Goal: Task Accomplishment & Management: Manage account settings

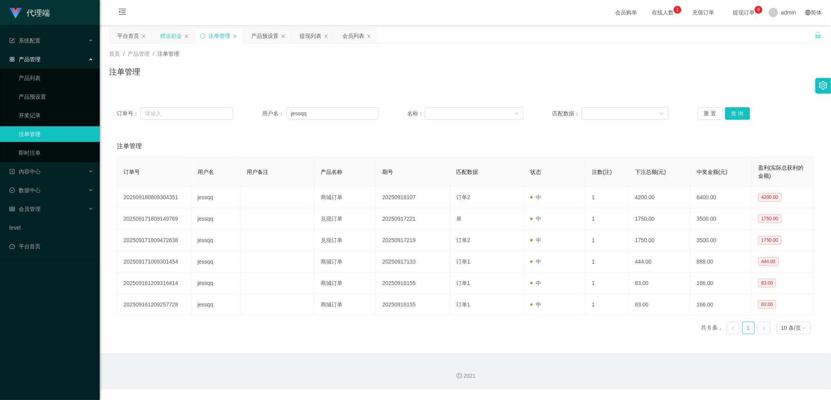
click at [169, 36] on div "赠送彩金" at bounding box center [171, 35] width 22 height 15
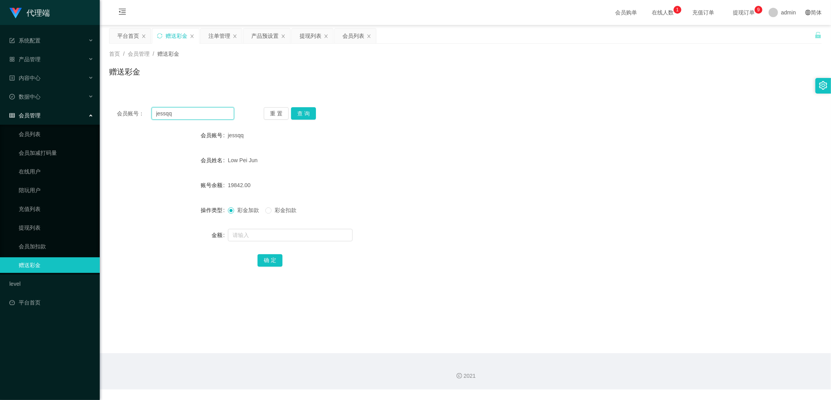
drag, startPoint x: 204, startPoint y: 112, endPoint x: 131, endPoint y: 119, distance: 73.2
click at [133, 112] on div "会员账号： [PERSON_NAME]" at bounding box center [175, 113] width 117 height 12
paste input "tb8132823758"
type input "tb8132823758"
click at [307, 113] on button "查 询" at bounding box center [303, 113] width 25 height 12
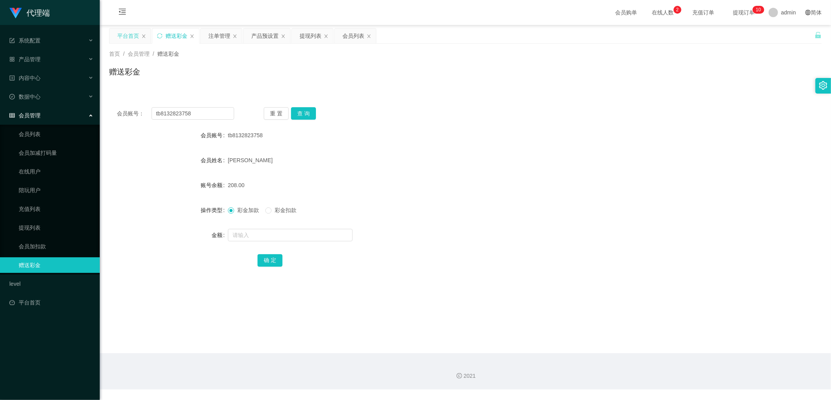
click at [122, 32] on div "平台首页" at bounding box center [128, 35] width 22 height 15
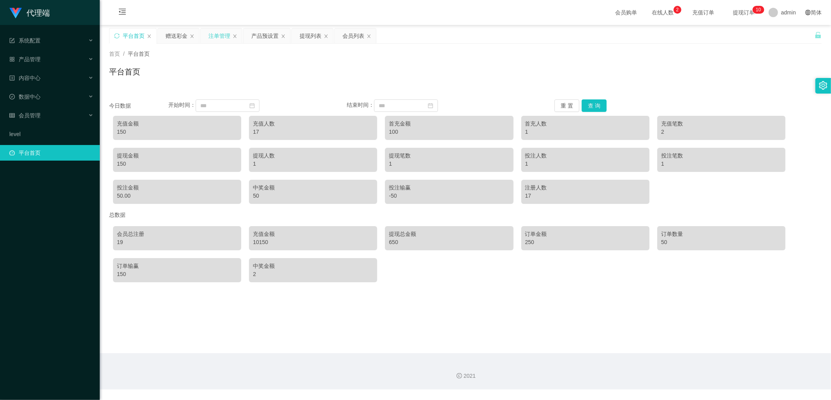
click at [210, 35] on div "注单管理" at bounding box center [219, 35] width 22 height 15
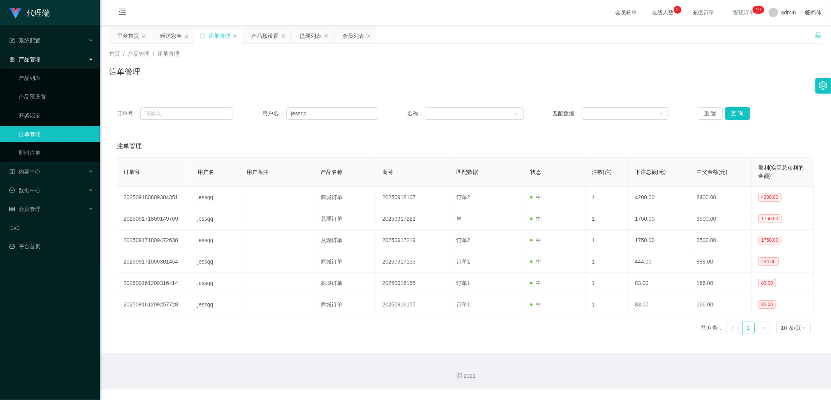
click at [270, 36] on div "产品预设置" at bounding box center [264, 35] width 27 height 15
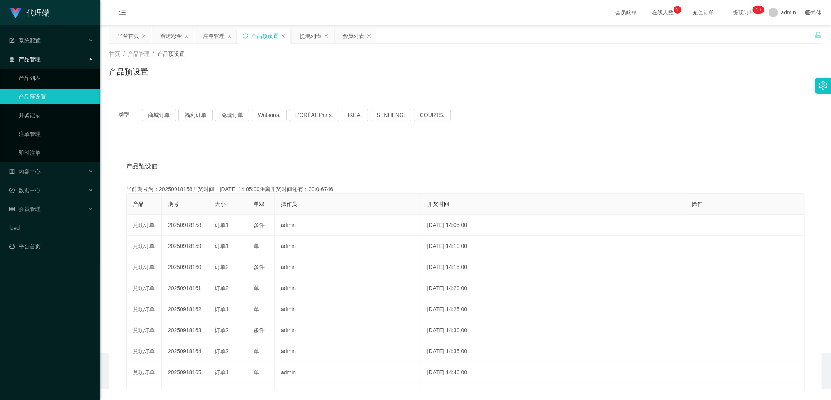
click at [247, 33] on icon "图标: sync" at bounding box center [245, 35] width 5 height 5
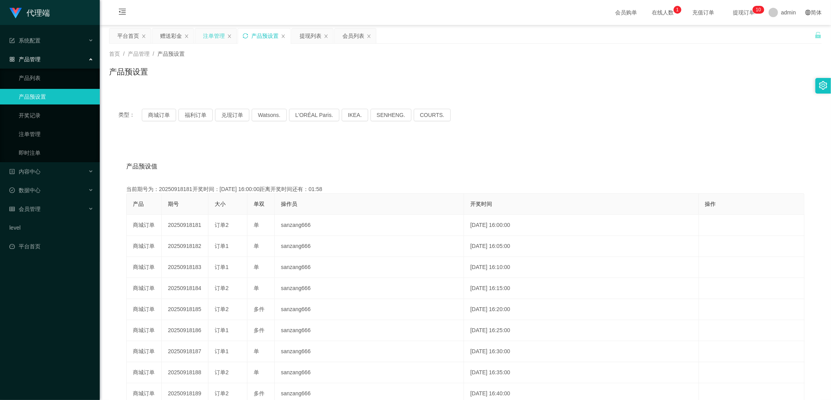
click at [208, 33] on div "注单管理" at bounding box center [214, 35] width 22 height 15
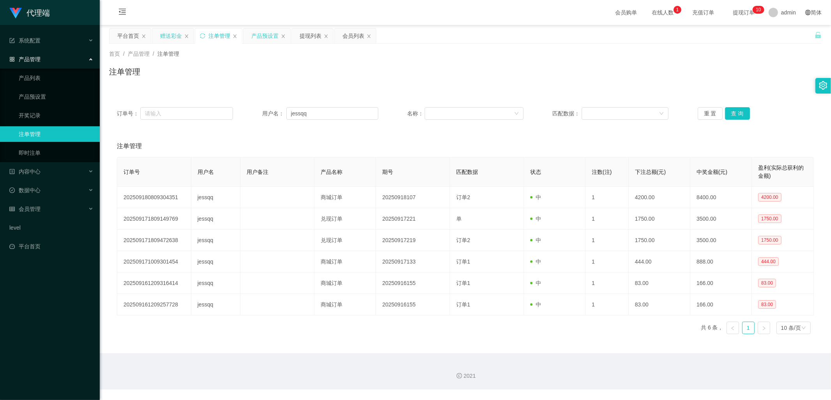
click at [171, 35] on div "赠送彩金" at bounding box center [171, 35] width 22 height 15
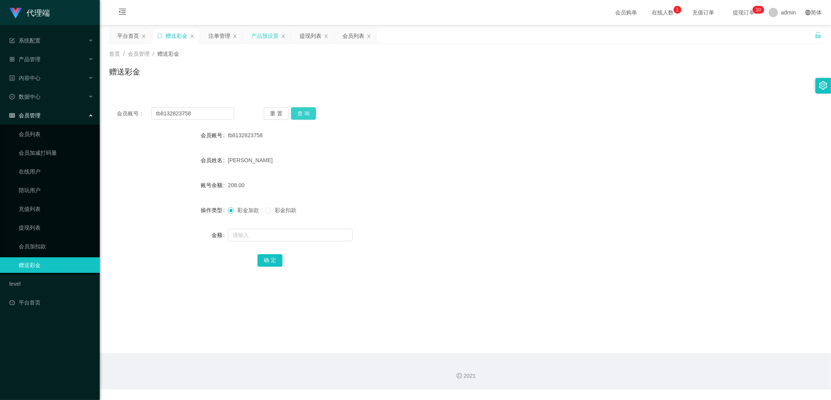
click at [309, 108] on button "查 询" at bounding box center [303, 113] width 25 height 12
drag, startPoint x: 200, startPoint y: 116, endPoint x: 129, endPoint y: 115, distance: 70.5
click at [129, 115] on div "会员账号： tb8132823758" at bounding box center [175, 113] width 117 height 12
drag, startPoint x: 221, startPoint y: 32, endPoint x: 230, endPoint y: 49, distance: 19.3
click at [221, 32] on div "注单管理" at bounding box center [219, 35] width 22 height 15
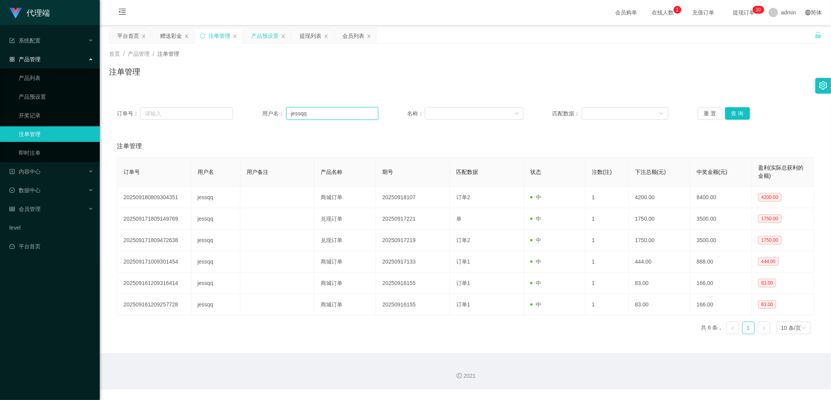
drag, startPoint x: 323, startPoint y: 110, endPoint x: 279, endPoint y: 115, distance: 43.6
click at [256, 111] on div "订单号： 用户名： jessqq 名称： 匹配数据： 重 置 查 询" at bounding box center [465, 113] width 697 height 12
paste input "tb8132823758"
type input "tb8132823758"
click at [748, 111] on div "重 置 查 询" at bounding box center [756, 113] width 116 height 12
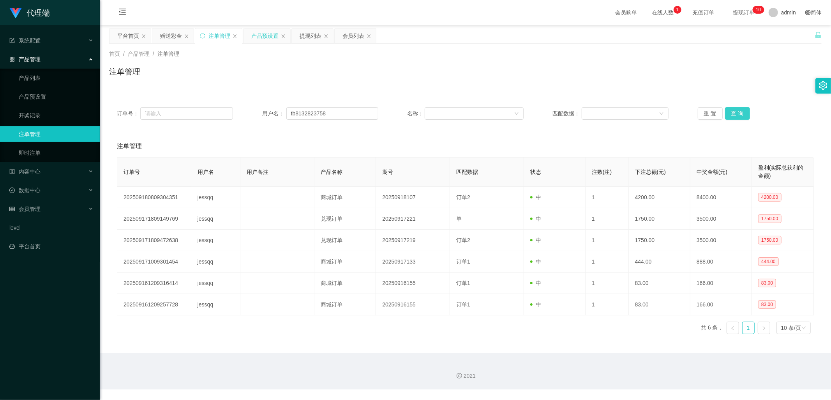
click at [738, 115] on button "查 询" at bounding box center [737, 113] width 25 height 12
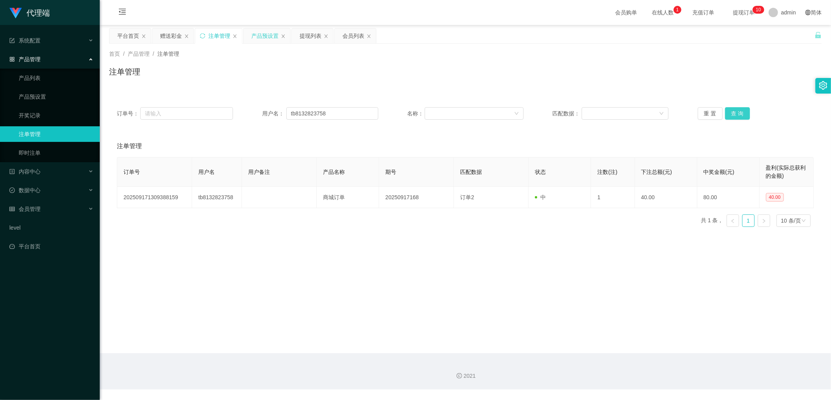
click at [738, 115] on button "查 询" at bounding box center [737, 113] width 25 height 12
click at [306, 34] on div "提现列表" at bounding box center [311, 35] width 22 height 15
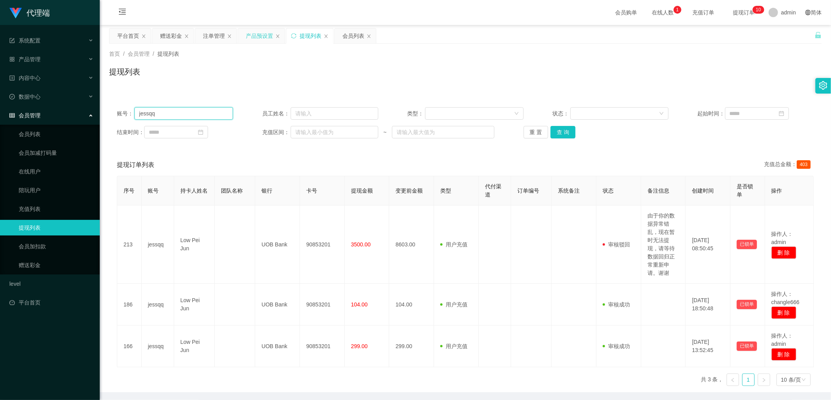
drag, startPoint x: 147, startPoint y: 116, endPoint x: 120, endPoint y: 122, distance: 27.8
click at [102, 117] on main "关闭左侧 关闭右侧 关闭其它 刷新页面 平台首页 赠送彩金 注单管理 产品预设置 提现列表 会员列表 首页 / 会员管理 / 提现列表 / 提现列表 账号： …" at bounding box center [465, 208] width 731 height 367
paste input "tb8132823758"
type input "tb8132823758"
click at [566, 130] on button "查 询" at bounding box center [562, 132] width 25 height 12
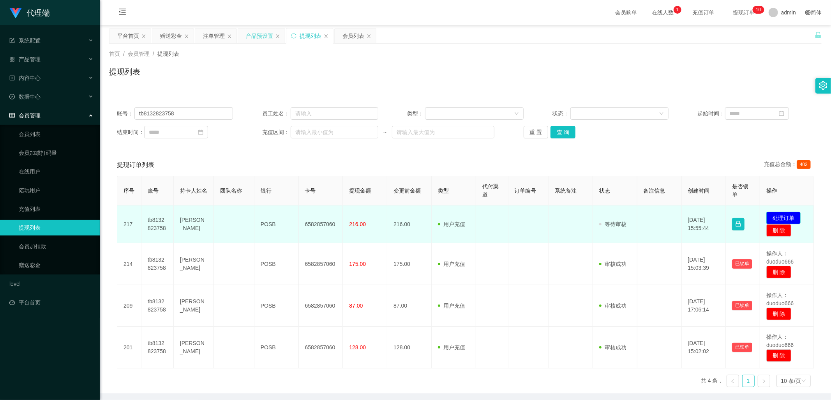
click at [786, 217] on button "处理订单" at bounding box center [783, 218] width 34 height 12
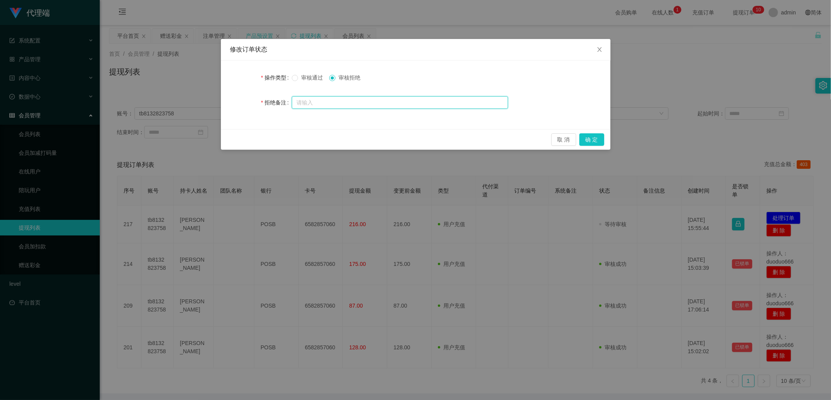
click at [370, 101] on input "text" at bounding box center [400, 102] width 216 height 12
type input "z"
click at [587, 143] on button "确 定" at bounding box center [591, 139] width 25 height 12
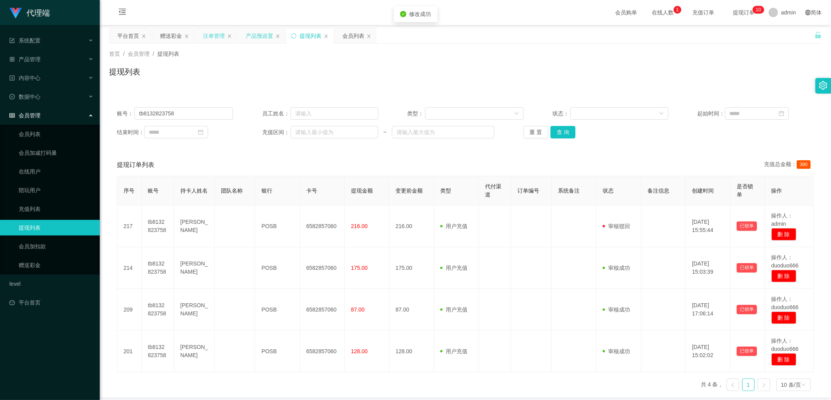
click at [205, 38] on div "注单管理" at bounding box center [214, 35] width 22 height 15
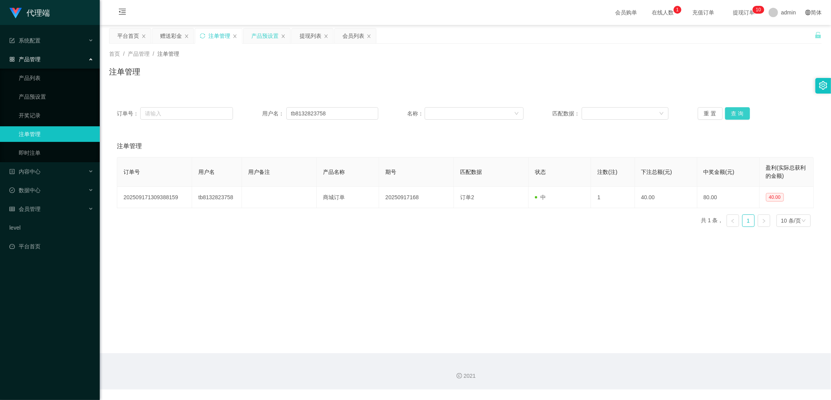
click at [737, 115] on button "查 询" at bounding box center [737, 113] width 25 height 12
click at [738, 114] on button "查 询" at bounding box center [737, 113] width 25 height 12
click at [166, 30] on div "赠送彩金" at bounding box center [171, 35] width 22 height 15
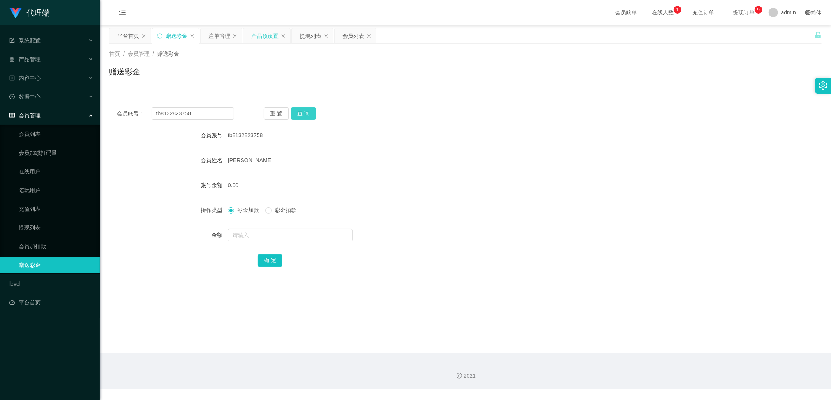
click at [303, 111] on button "查 询" at bounding box center [303, 113] width 25 height 12
click at [309, 118] on button "查 询" at bounding box center [303, 113] width 25 height 12
click at [308, 115] on button "查 询" at bounding box center [303, 113] width 25 height 12
click at [216, 34] on div "注单管理" at bounding box center [219, 35] width 22 height 15
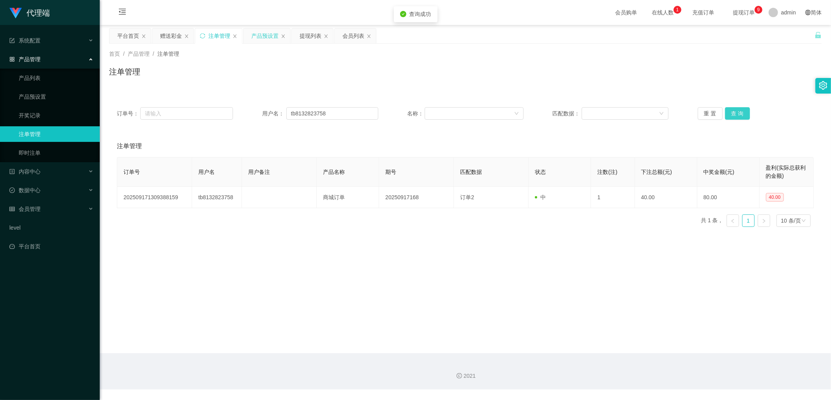
click at [736, 112] on button "查 询" at bounding box center [737, 113] width 25 height 12
click at [741, 112] on button "查 询" at bounding box center [737, 113] width 25 height 12
click at [740, 114] on button "查 询" at bounding box center [737, 113] width 25 height 12
drag, startPoint x: 166, startPoint y: 35, endPoint x: 249, endPoint y: 71, distance: 89.9
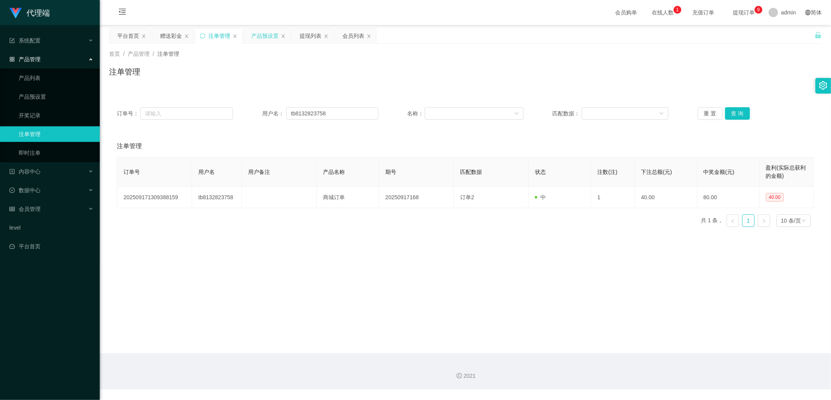
click at [166, 35] on div "赠送彩金" at bounding box center [171, 35] width 22 height 15
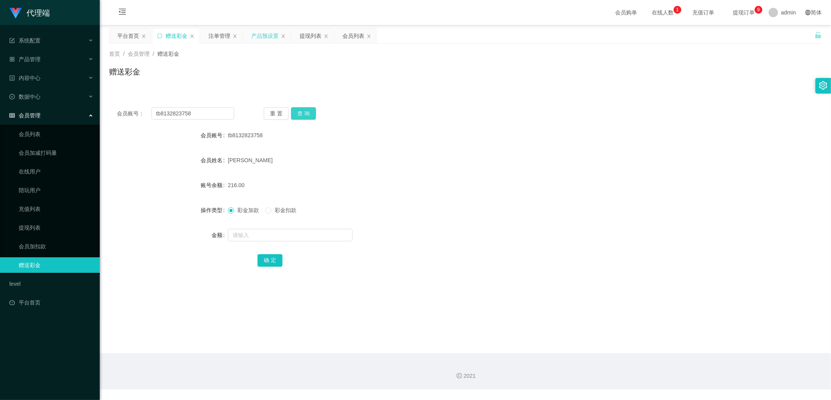
click at [301, 114] on button "查 询" at bounding box center [303, 113] width 25 height 12
click at [301, 115] on button "查 询" at bounding box center [303, 113] width 25 height 12
click at [313, 110] on button "查 询" at bounding box center [303, 113] width 25 height 12
drag, startPoint x: 202, startPoint y: 110, endPoint x: 132, endPoint y: 114, distance: 70.2
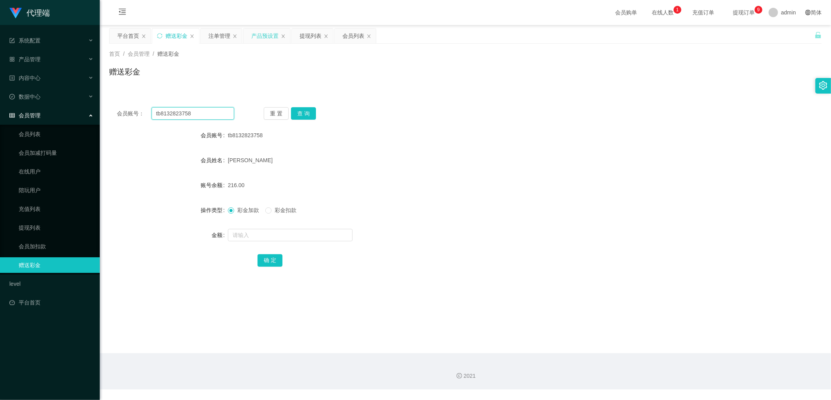
click at [131, 112] on div "会员账号： tb8132823758" at bounding box center [175, 113] width 117 height 12
click at [299, 109] on button "查 询" at bounding box center [303, 113] width 25 height 12
click at [301, 112] on button "查 询" at bounding box center [303, 113] width 25 height 12
click at [301, 113] on button "查 询" at bounding box center [303, 113] width 25 height 12
click at [208, 31] on div "注单管理" at bounding box center [219, 35] width 22 height 15
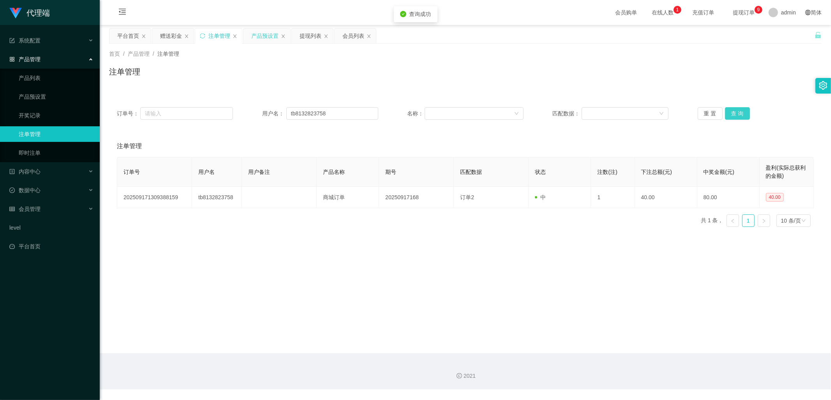
click at [733, 112] on button "查 询" at bounding box center [737, 113] width 25 height 12
click at [739, 111] on button "查 询" at bounding box center [737, 113] width 25 height 12
click at [173, 35] on div "赠送彩金" at bounding box center [171, 35] width 22 height 15
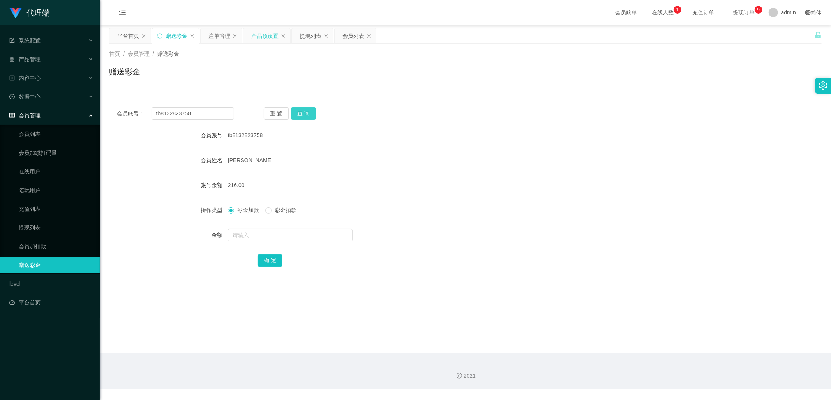
click at [306, 113] on button "查 询" at bounding box center [303, 113] width 25 height 12
click at [303, 109] on button "查 询" at bounding box center [303, 113] width 25 height 12
click at [301, 115] on button "查 询" at bounding box center [303, 113] width 25 height 12
click at [213, 34] on div "注单管理" at bounding box center [219, 35] width 22 height 15
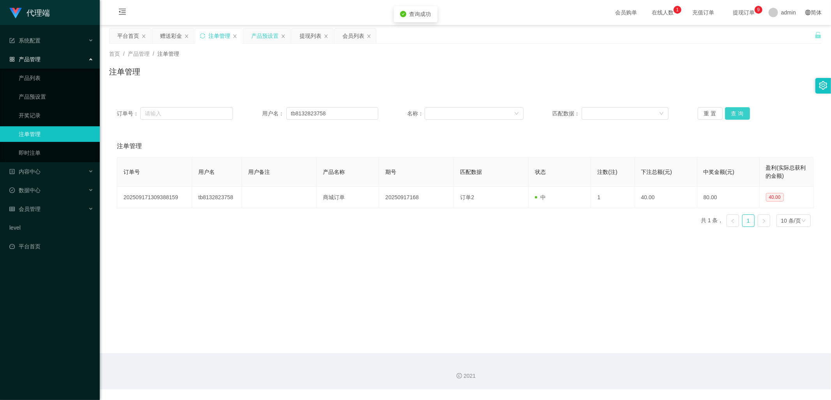
click at [738, 114] on button "查 询" at bounding box center [737, 113] width 25 height 12
drag, startPoint x: 164, startPoint y: 38, endPoint x: 353, endPoint y: 0, distance: 191.8
click at [165, 38] on div "赠送彩金" at bounding box center [171, 35] width 22 height 15
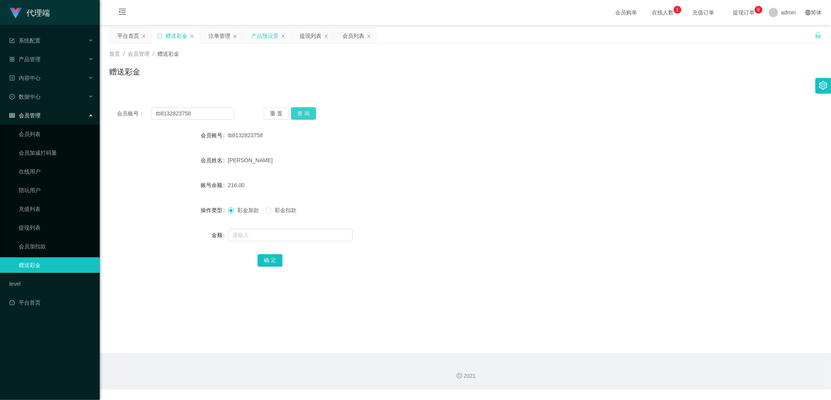
click at [304, 113] on button "查 询" at bounding box center [303, 113] width 25 height 12
click at [306, 119] on button "查 询" at bounding box center [303, 113] width 25 height 12
click at [308, 114] on button "查 询" at bounding box center [303, 113] width 25 height 12
click at [309, 112] on button "查 询" at bounding box center [303, 113] width 25 height 12
drag, startPoint x: 212, startPoint y: 34, endPoint x: 220, endPoint y: 43, distance: 11.3
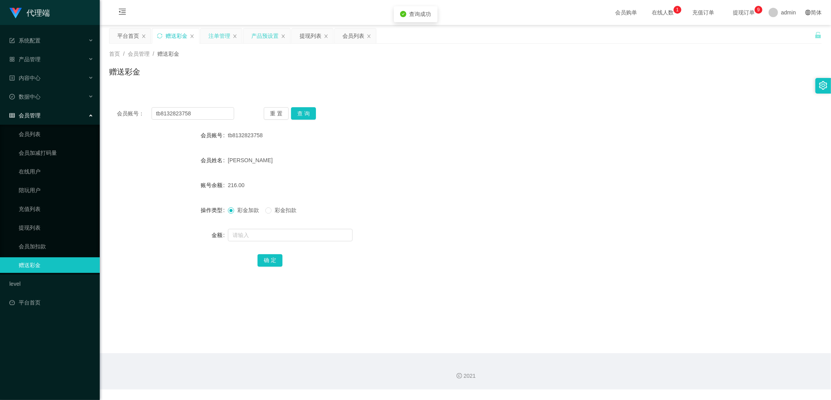
click at [213, 36] on div "注单管理" at bounding box center [219, 35] width 22 height 15
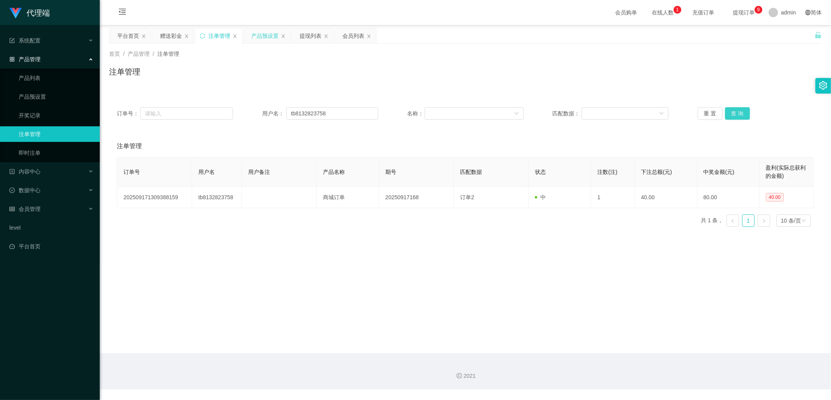
click at [734, 110] on button "查 询" at bounding box center [737, 113] width 25 height 12
click at [734, 111] on button "查 询" at bounding box center [737, 113] width 25 height 12
click at [739, 114] on button "查 询" at bounding box center [737, 113] width 25 height 12
click at [736, 119] on button "查 询" at bounding box center [737, 113] width 25 height 12
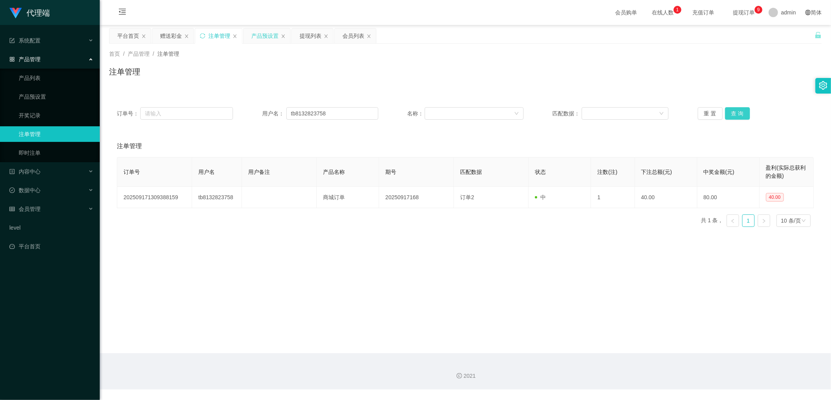
click at [738, 115] on button "查 询" at bounding box center [737, 113] width 25 height 12
click at [169, 40] on div "赠送彩金" at bounding box center [171, 35] width 22 height 15
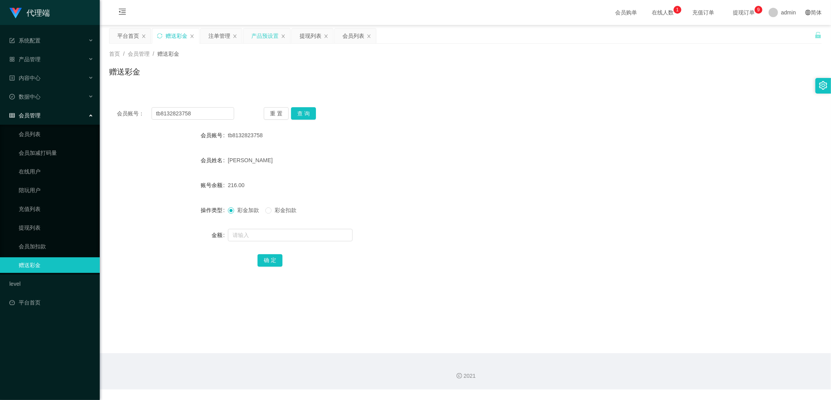
click at [317, 115] on div "重 置 查 询" at bounding box center [322, 113] width 117 height 12
click at [307, 115] on button "查 询" at bounding box center [303, 113] width 25 height 12
click at [309, 115] on button "查 询" at bounding box center [303, 113] width 25 height 12
click at [300, 113] on button "查 询" at bounding box center [303, 113] width 25 height 12
click at [309, 115] on button "查 询" at bounding box center [303, 113] width 25 height 12
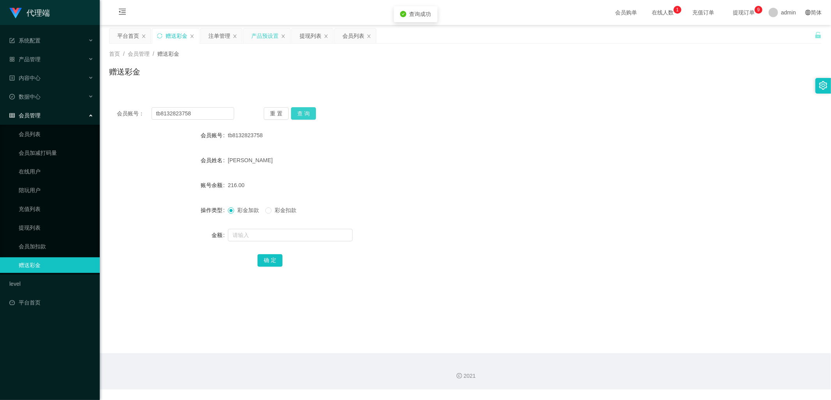
click at [309, 115] on button "查 询" at bounding box center [303, 113] width 25 height 12
click at [221, 39] on div "注单管理" at bounding box center [219, 35] width 22 height 15
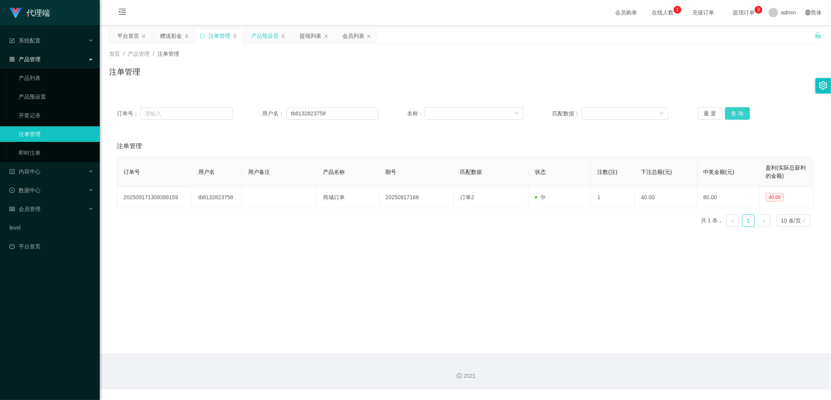
click at [741, 114] on button "查 询" at bounding box center [737, 113] width 25 height 12
click at [745, 111] on button "查 询" at bounding box center [737, 113] width 25 height 12
click at [739, 113] on button "查 询" at bounding box center [737, 113] width 25 height 12
click at [169, 35] on div "赠送彩金" at bounding box center [171, 35] width 22 height 15
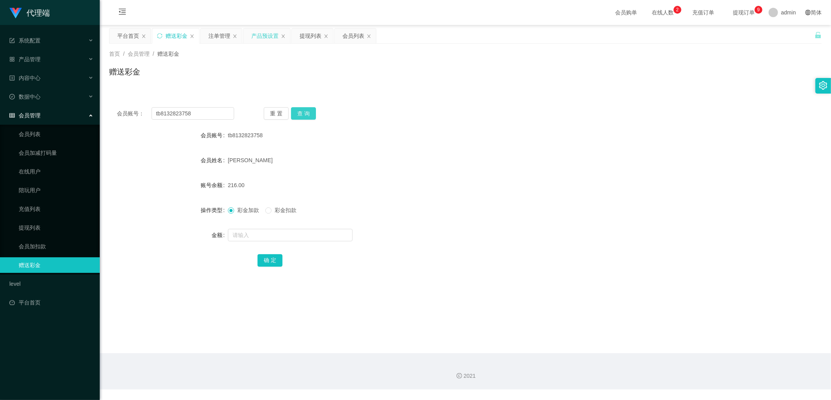
click at [308, 110] on button "查 询" at bounding box center [303, 113] width 25 height 12
click at [305, 114] on button "查 询" at bounding box center [303, 113] width 25 height 12
drag, startPoint x: 293, startPoint y: 122, endPoint x: 312, endPoint y: 106, distance: 24.8
click at [294, 122] on div "会员账号： tb8132823758 重 置 查 询 会员账号 tb8132823758 会员姓名 [PERSON_NAME] 账号余额 216.00 操作类…" at bounding box center [465, 191] width 712 height 185
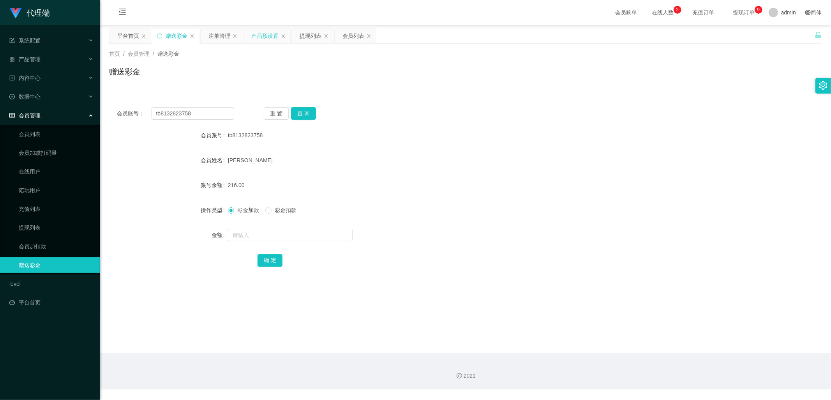
click at [271, 34] on div "产品预设置" at bounding box center [264, 35] width 27 height 15
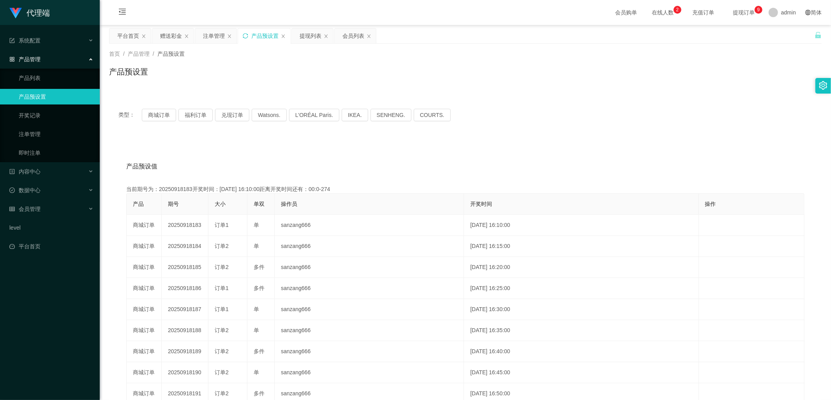
click at [248, 34] on icon "图标: sync" at bounding box center [245, 35] width 5 height 5
drag, startPoint x: 201, startPoint y: 34, endPoint x: 205, endPoint y: 36, distance: 4.4
click at [203, 34] on div "注单管理" at bounding box center [215, 35] width 41 height 15
click at [208, 35] on div "注单管理" at bounding box center [214, 35] width 22 height 15
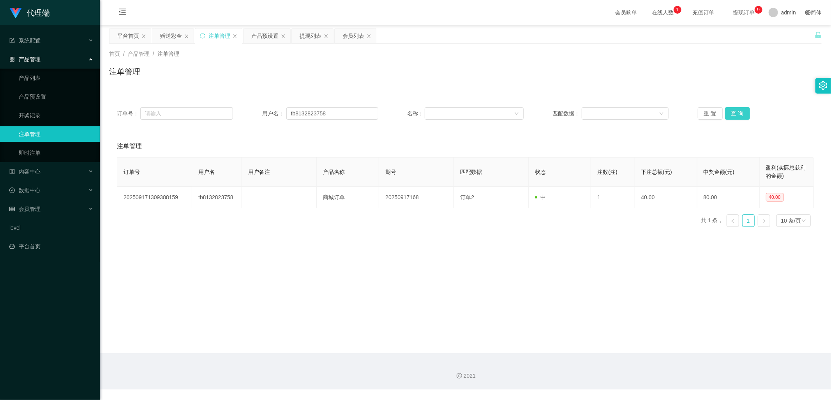
click at [739, 110] on button "查 询" at bounding box center [737, 113] width 25 height 12
click at [170, 37] on div "赠送彩金" at bounding box center [171, 35] width 22 height 15
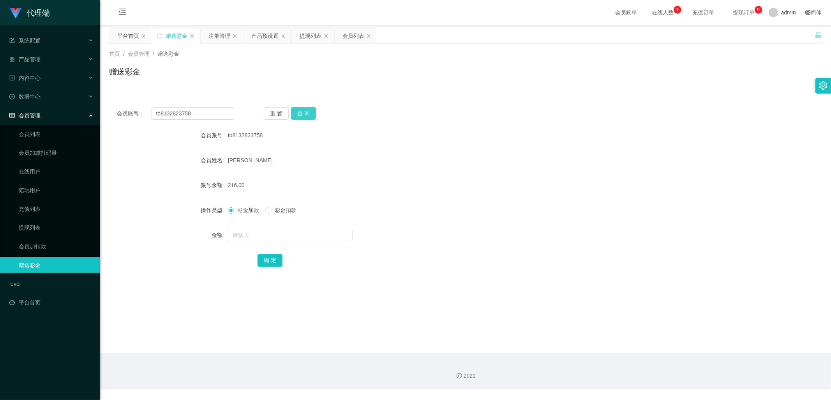
click at [300, 116] on button "查 询" at bounding box center [303, 113] width 25 height 12
click at [298, 115] on button "查 询" at bounding box center [303, 113] width 25 height 12
drag, startPoint x: 298, startPoint y: 115, endPoint x: 355, endPoint y: 67, distance: 74.9
click at [298, 115] on button "查 询" at bounding box center [303, 113] width 25 height 12
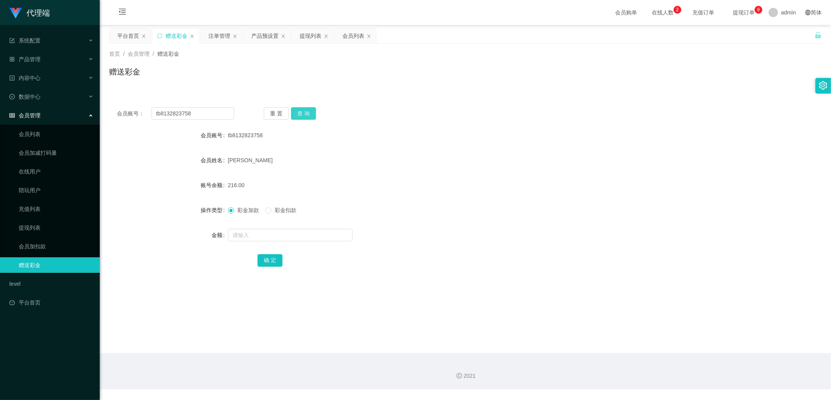
click at [309, 112] on button "查 询" at bounding box center [303, 113] width 25 height 12
click at [309, 116] on button "查 询" at bounding box center [303, 113] width 25 height 12
drag, startPoint x: 306, startPoint y: 115, endPoint x: 367, endPoint y: 97, distance: 63.4
click at [306, 114] on button "查 询" at bounding box center [303, 113] width 25 height 12
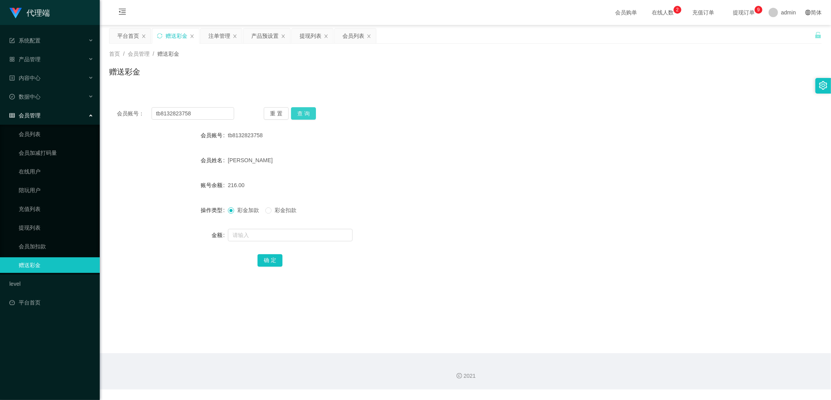
click at [305, 115] on button "查 询" at bounding box center [303, 113] width 25 height 12
click at [212, 34] on div "注单管理" at bounding box center [219, 35] width 22 height 15
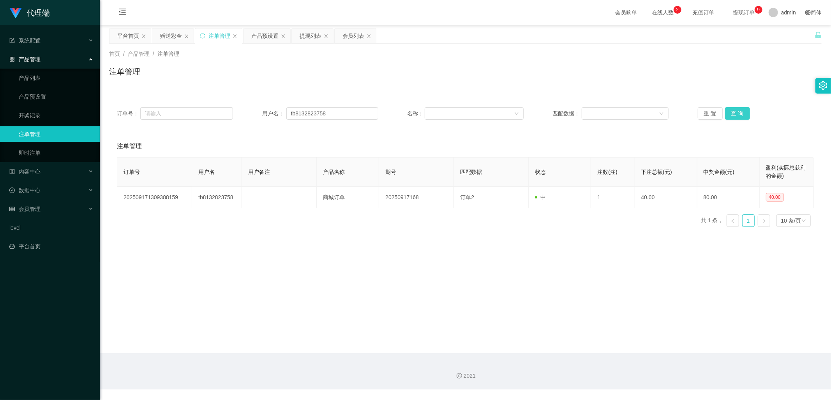
click at [738, 110] on button "查 询" at bounding box center [737, 113] width 25 height 12
drag, startPoint x: 169, startPoint y: 36, endPoint x: 361, endPoint y: 0, distance: 195.4
click at [170, 36] on div "赠送彩金" at bounding box center [171, 35] width 22 height 15
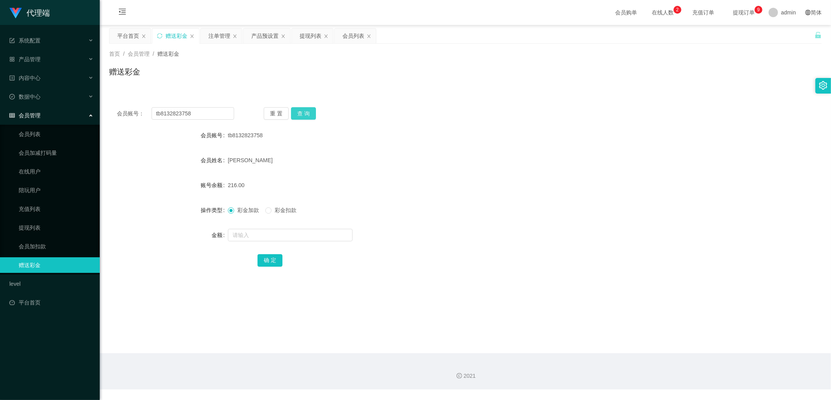
click at [303, 115] on button "查 询" at bounding box center [303, 113] width 25 height 12
click at [302, 110] on button "查 询" at bounding box center [303, 113] width 25 height 12
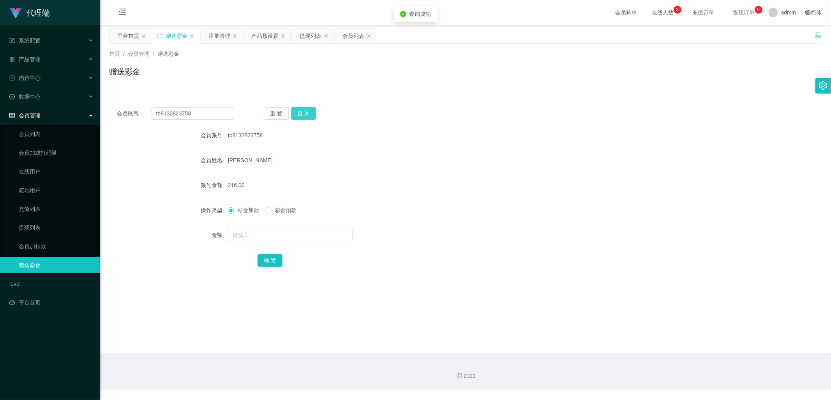
click at [302, 110] on button "查 询" at bounding box center [303, 113] width 25 height 12
click at [307, 116] on button "查 询" at bounding box center [303, 113] width 25 height 12
click at [298, 117] on button "查 询" at bounding box center [303, 113] width 25 height 12
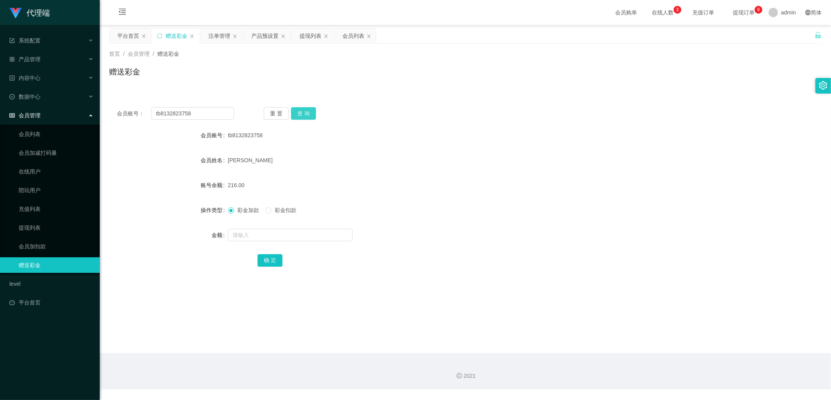
click at [306, 111] on button "查 询" at bounding box center [303, 113] width 25 height 12
click at [310, 111] on button "查 询" at bounding box center [303, 113] width 25 height 12
drag, startPoint x: 217, startPoint y: 37, endPoint x: 219, endPoint y: 41, distance: 5.4
click at [217, 36] on div "注单管理" at bounding box center [219, 35] width 22 height 15
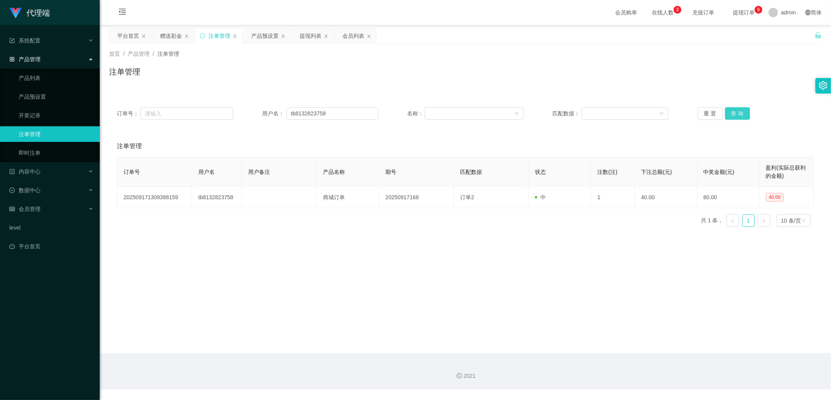
click at [734, 112] on button "查 询" at bounding box center [737, 113] width 25 height 12
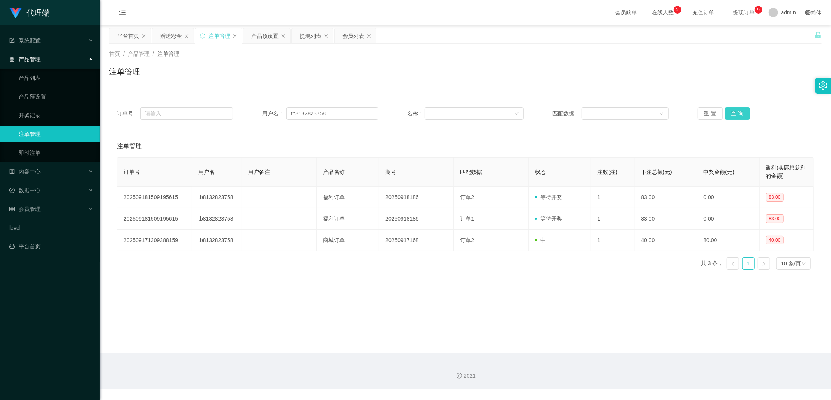
click at [743, 111] on button "查 询" at bounding box center [737, 113] width 25 height 12
click at [741, 112] on button "查 询" at bounding box center [737, 113] width 25 height 12
click at [169, 34] on div "赠送彩金" at bounding box center [171, 35] width 22 height 15
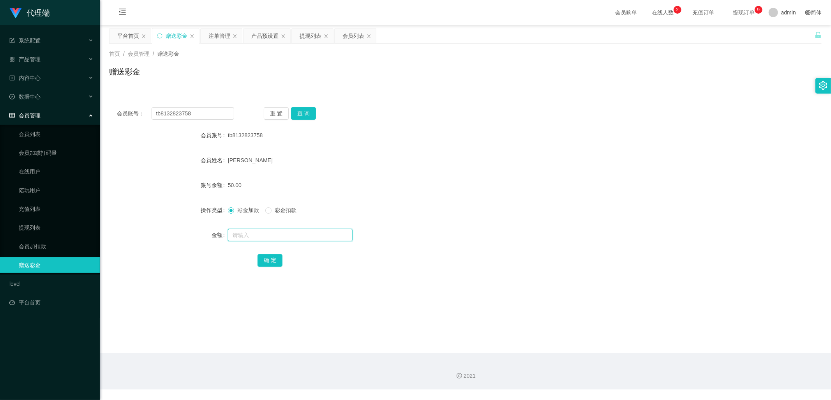
click at [252, 233] on input "text" at bounding box center [290, 235] width 125 height 12
type input "83"
click at [269, 257] on button "确 定" at bounding box center [269, 260] width 25 height 12
click at [312, 113] on button "查 询" at bounding box center [303, 113] width 25 height 12
drag, startPoint x: 213, startPoint y: 112, endPoint x: 135, endPoint y: 106, distance: 78.2
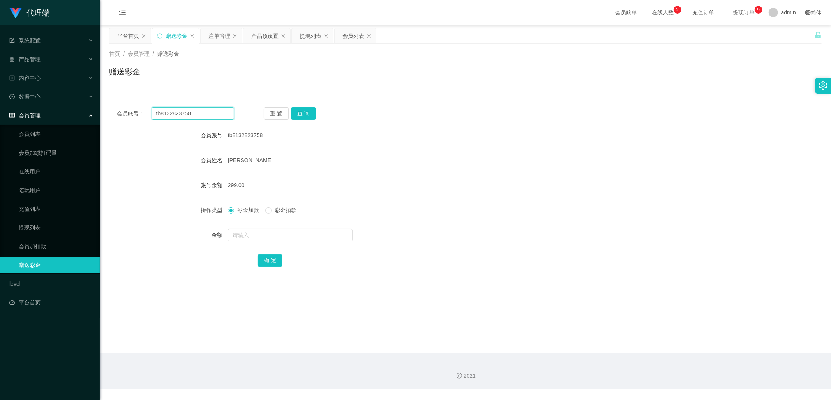
click at [135, 106] on div "会员账号： tb8132823758 重 置 查 询 会员账号 tb8132823758 会员姓名 [PERSON_NAME] 账号余额 299.00 操作类…" at bounding box center [465, 191] width 712 height 185
click at [303, 116] on button "查 询" at bounding box center [303, 113] width 25 height 12
click at [215, 37] on div "注单管理" at bounding box center [219, 35] width 22 height 15
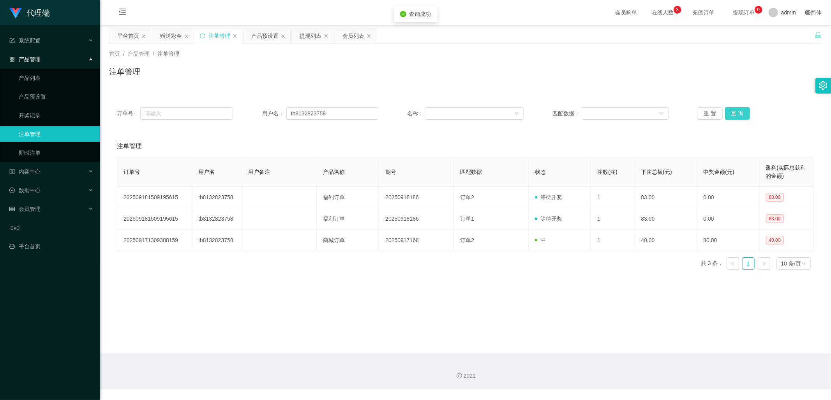
click at [737, 117] on button "查 询" at bounding box center [737, 113] width 25 height 12
click at [737, 117] on div "重 置 查 询" at bounding box center [756, 113] width 116 height 12
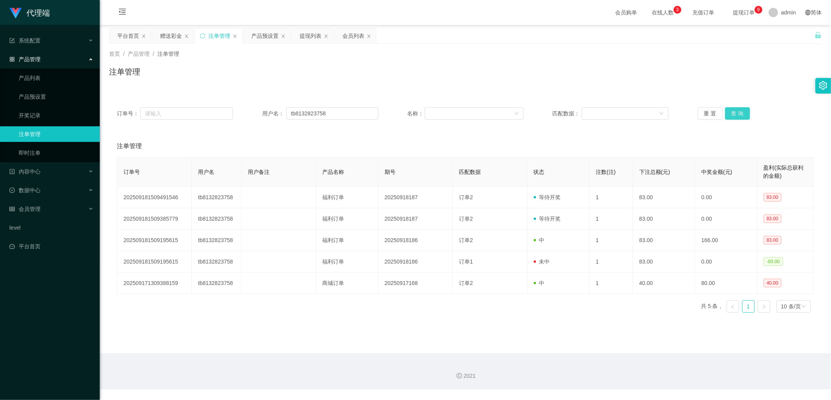
click at [737, 111] on button "查 询" at bounding box center [737, 113] width 25 height 12
click at [249, 36] on div "产品预设置" at bounding box center [266, 35] width 47 height 15
click at [172, 34] on div "赠送彩金" at bounding box center [171, 35] width 22 height 15
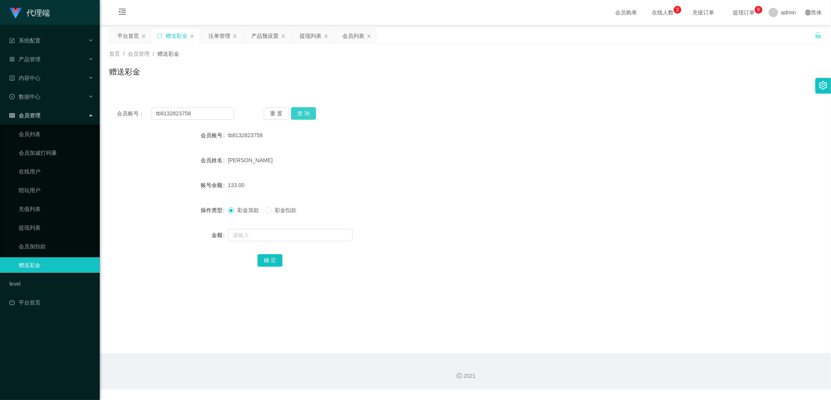
click at [305, 115] on button "查 询" at bounding box center [303, 113] width 25 height 12
click at [256, 236] on input "text" at bounding box center [290, 235] width 125 height 12
type input "166"
drag, startPoint x: 273, startPoint y: 260, endPoint x: 287, endPoint y: 257, distance: 14.4
click at [273, 261] on button "确 定" at bounding box center [269, 260] width 25 height 12
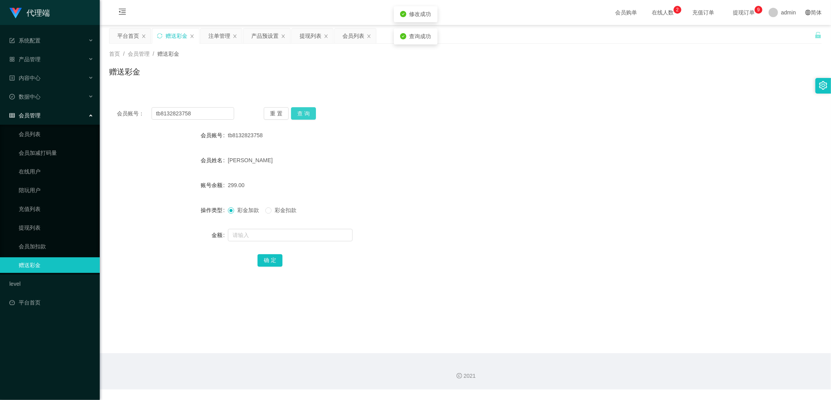
click at [300, 111] on button "查 询" at bounding box center [303, 113] width 25 height 12
click at [308, 116] on button "查 询" at bounding box center [303, 113] width 25 height 12
click at [219, 36] on div "注单管理" at bounding box center [219, 35] width 22 height 15
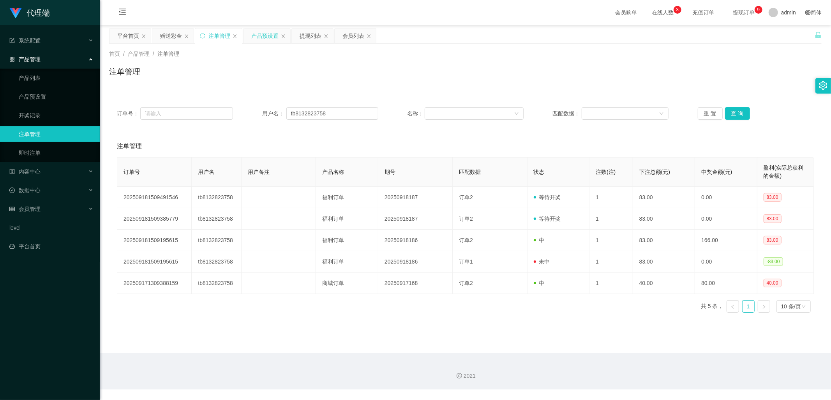
click at [265, 34] on div "产品预设置" at bounding box center [264, 35] width 27 height 15
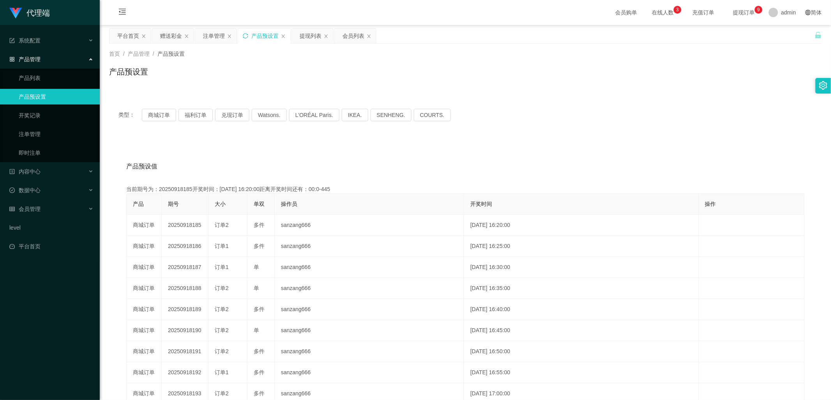
click at [247, 37] on icon "图标: sync" at bounding box center [245, 35] width 5 height 5
click at [176, 40] on div "赠送彩金" at bounding box center [171, 35] width 22 height 15
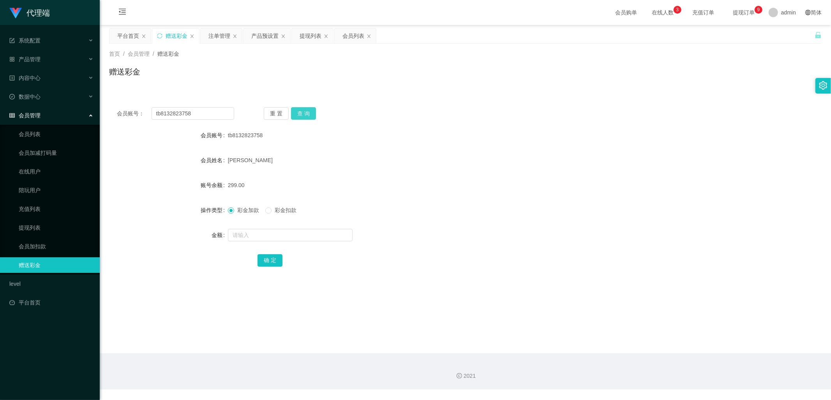
click at [306, 115] on button "查 询" at bounding box center [303, 113] width 25 height 12
drag, startPoint x: 201, startPoint y: 113, endPoint x: 144, endPoint y: 115, distance: 56.5
click at [144, 115] on div "会员账号： tb8132823758" at bounding box center [175, 113] width 117 height 12
drag, startPoint x: 350, startPoint y: 30, endPoint x: 356, endPoint y: 62, distance: 32.5
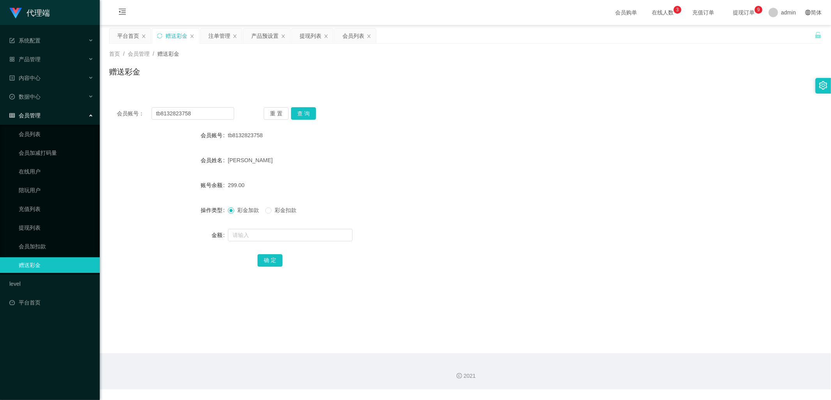
click at [350, 30] on div "会员列表" at bounding box center [353, 35] width 22 height 15
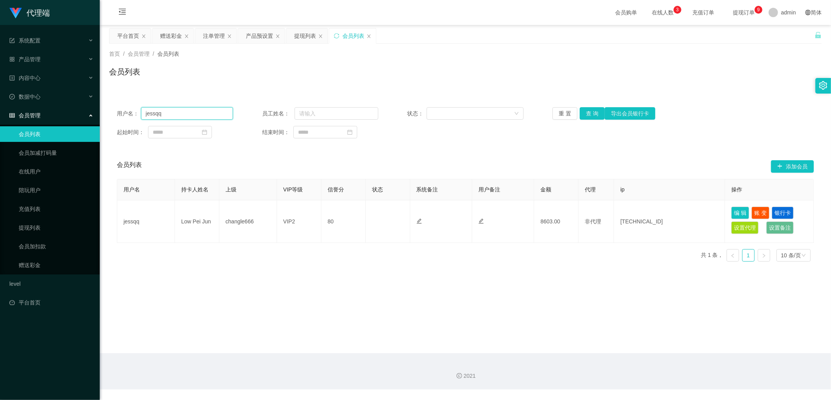
drag, startPoint x: 184, startPoint y: 118, endPoint x: 106, endPoint y: 122, distance: 77.6
click at [106, 122] on main "关闭左侧 关闭右侧 关闭其它 刷新页面 平台首页 赠送彩金 注单管理 产品预设置 提现列表 会员列表 首页 / 会员管理 / 会员列表 / 会员列表 用户名：…" at bounding box center [465, 189] width 731 height 328
paste input "tb8132823758"
type input "tb8132823758"
click at [591, 113] on button "查 询" at bounding box center [592, 113] width 25 height 12
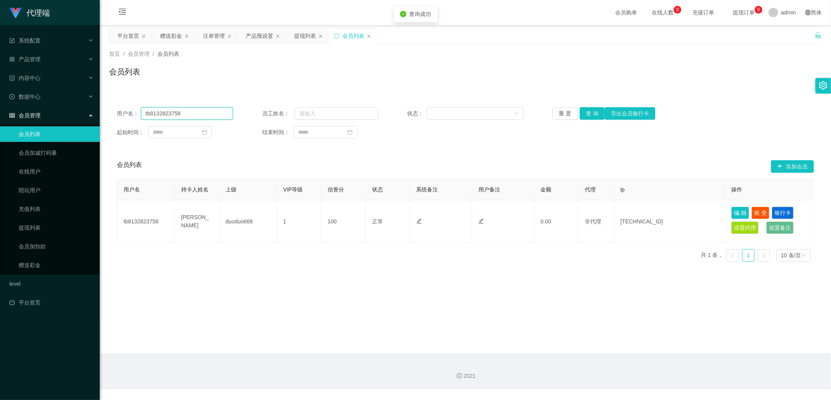
drag, startPoint x: 200, startPoint y: 112, endPoint x: 123, endPoint y: 120, distance: 77.5
click at [106, 115] on main "关闭左侧 关闭右侧 关闭其它 刷新页面 平台首页 赠送彩金 注单管理 产品预设置 提现列表 会员列表 首页 / 会员管理 / 会员列表 / 会员列表 用户名：…" at bounding box center [465, 189] width 731 height 328
click at [304, 32] on div "提现列表" at bounding box center [305, 35] width 22 height 15
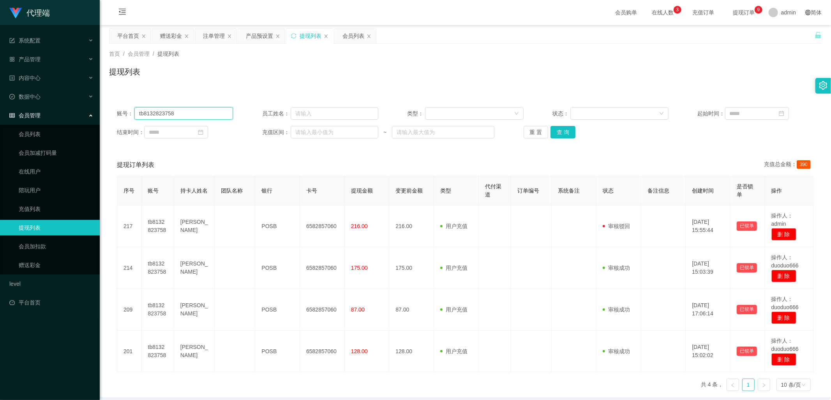
click at [201, 111] on input "tb8132823758" at bounding box center [183, 113] width 99 height 12
click at [555, 133] on button "查 询" at bounding box center [562, 132] width 25 height 12
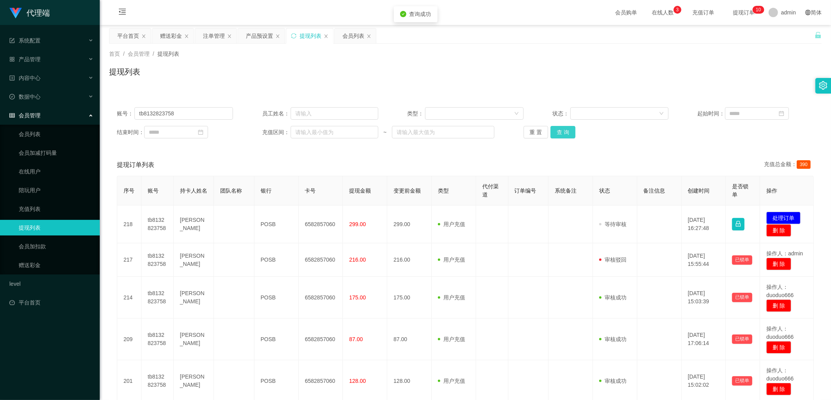
click at [564, 133] on button "查 询" at bounding box center [562, 132] width 25 height 12
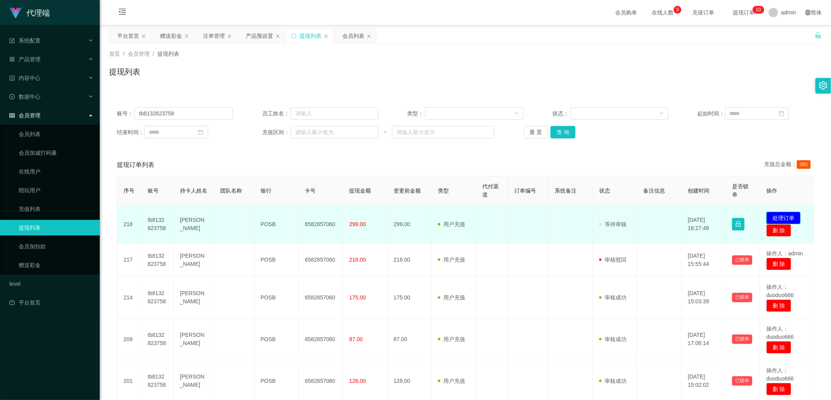
click at [784, 217] on button "处理订单" at bounding box center [783, 218] width 34 height 12
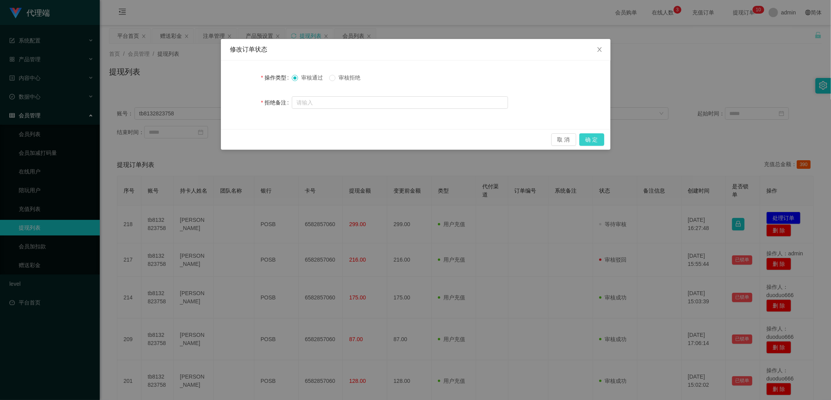
click at [594, 140] on button "确 定" at bounding box center [591, 139] width 25 height 12
